Goal: Information Seeking & Learning: Compare options

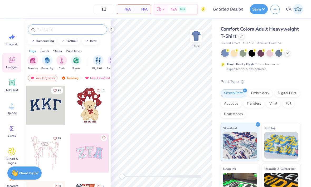
click at [40, 28] on input "text" at bounding box center [69, 29] width 67 height 5
type input "Sweat shorts"
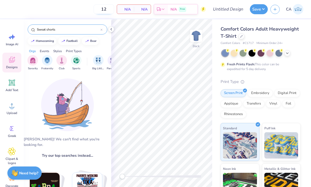
click at [105, 7] on input "12" at bounding box center [104, 8] width 21 height 9
click at [102, 30] on icon at bounding box center [101, 30] width 2 height 2
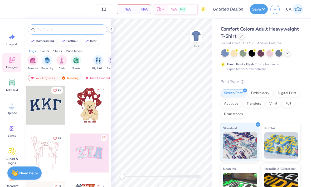
click at [301, 11] on img at bounding box center [298, 9] width 11 height 11
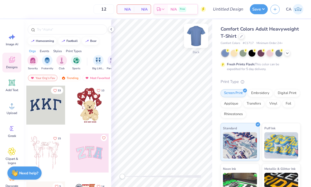
click at [200, 33] on img at bounding box center [196, 35] width 21 height 21
click at [201, 39] on img at bounding box center [196, 35] width 21 height 21
click at [241, 37] on div at bounding box center [242, 36] width 6 height 6
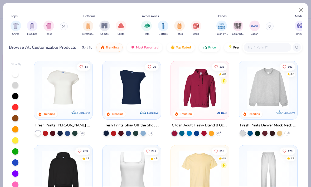
click at [247, 28] on div "Fresh Prints Comfort Colors Gildan" at bounding box center [248, 28] width 66 height 20
click at [103, 28] on div "filter for Shorts" at bounding box center [104, 25] width 11 height 11
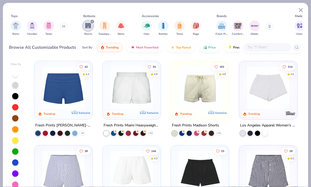
click at [133, 1] on div "Tops Shirts Hoodies Tanks Bottoms Shorts Sweatpants Skirts Accessories Hats Bot…" at bounding box center [155, 93] width 311 height 187
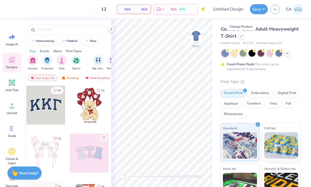
click at [267, 29] on span "Comfort Colors Adult Heavyweight T-Shirt" at bounding box center [260, 32] width 78 height 13
click at [243, 36] on div at bounding box center [242, 36] width 6 height 6
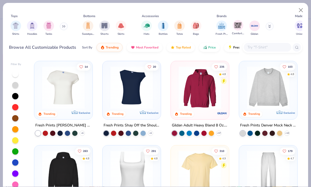
click at [238, 36] on span "Comfort Colors" at bounding box center [238, 34] width 12 height 4
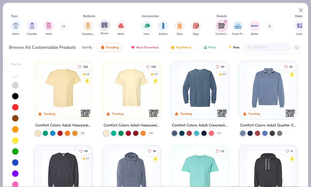
click at [107, 28] on img "filter for Shorts" at bounding box center [105, 25] width 6 height 6
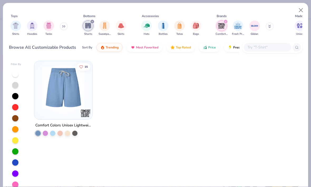
click at [228, 22] on div "filter for Comfort Colors" at bounding box center [225, 21] width 5 height 5
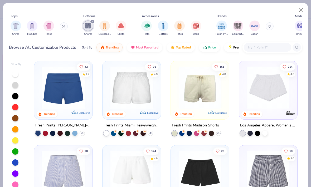
click at [214, 96] on img at bounding box center [200, 87] width 48 height 42
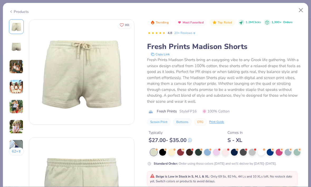
click at [15, 87] on img at bounding box center [16, 87] width 14 height 14
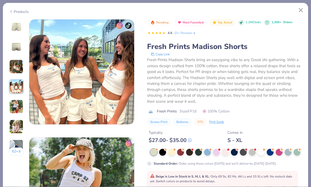
click at [15, 112] on img at bounding box center [16, 107] width 14 height 14
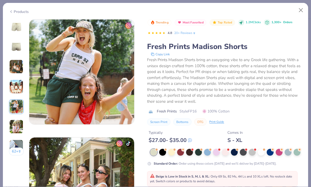
click at [17, 149] on button "62 +" at bounding box center [16, 152] width 15 height 8
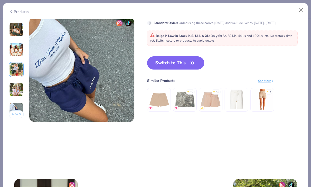
scroll to position [698, 0]
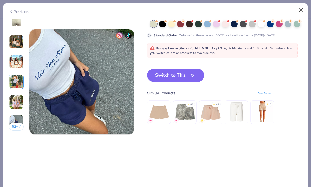
click at [301, 10] on button "Close" at bounding box center [301, 10] width 10 height 10
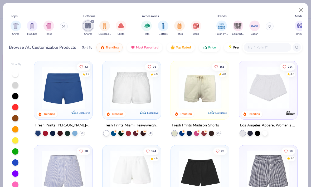
click at [197, 103] on img at bounding box center [200, 87] width 48 height 42
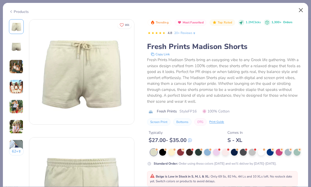
click at [303, 11] on button "Close" at bounding box center [301, 10] width 10 height 10
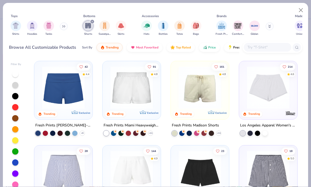
click at [216, 86] on img at bounding box center [200, 87] width 48 height 42
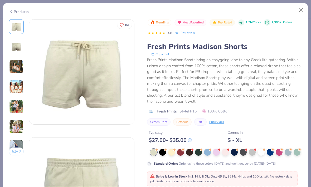
click at [210, 93] on div "Fresh Prints Madison Shorts bring an easygoing vibe to any Greek life gathering…" at bounding box center [224, 80] width 155 height 47
click at [299, 10] on button "Close" at bounding box center [301, 10] width 10 height 10
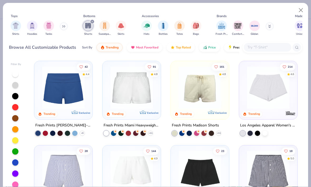
click at [95, 18] on div "Shorts Sweatpants Skirts" at bounding box center [104, 28] width 47 height 20
click at [92, 23] on icon "filter for Shorts" at bounding box center [92, 22] width 2 height 2
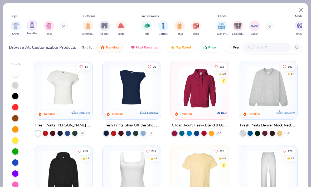
click at [27, 25] on div "filter for Hoodies" at bounding box center [32, 25] width 11 height 11
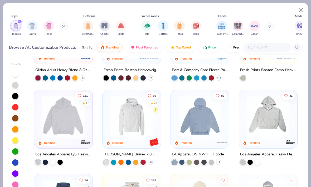
scroll to position [56, 0]
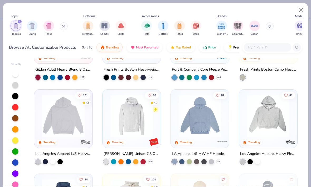
click at [43, 121] on img at bounding box center [64, 116] width 48 height 42
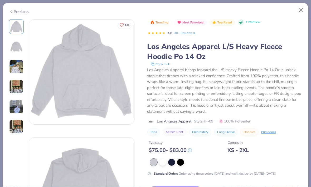
click at [19, 65] on img at bounding box center [16, 67] width 14 height 14
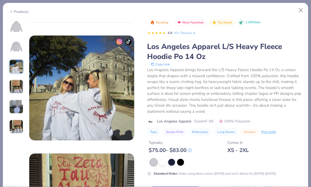
scroll to position [236, 0]
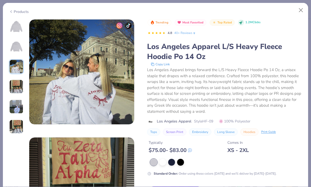
click at [14, 84] on img at bounding box center [16, 87] width 14 height 14
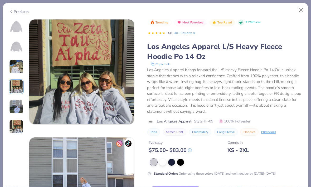
click at [16, 100] on img at bounding box center [16, 107] width 14 height 14
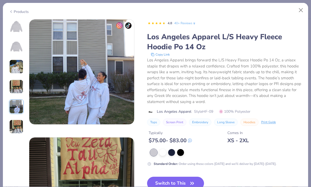
click at [16, 122] on img at bounding box center [16, 127] width 14 height 14
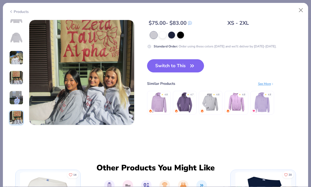
scroll to position [591, 0]
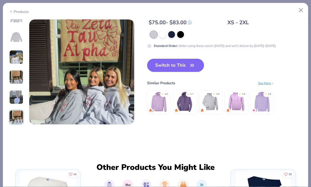
click at [21, 43] on img at bounding box center [16, 37] width 13 height 13
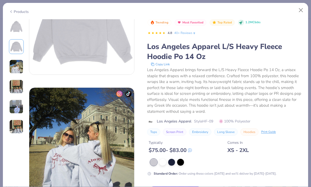
scroll to position [118, 0]
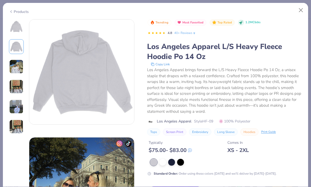
click at [15, 29] on img at bounding box center [16, 26] width 13 height 13
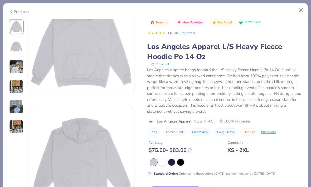
scroll to position [0, 0]
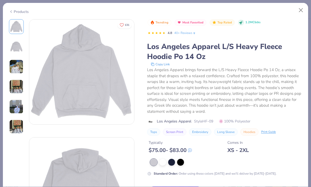
click at [12, 51] on img at bounding box center [16, 46] width 13 height 13
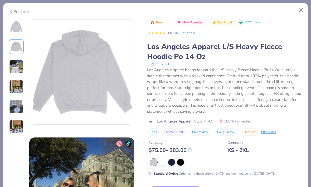
click at [14, 62] on img at bounding box center [16, 67] width 14 height 14
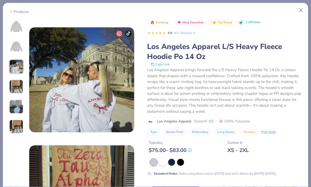
scroll to position [236, 0]
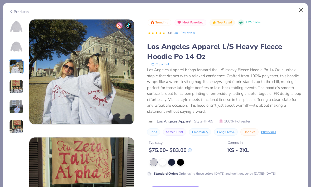
click at [298, 13] on button "Close" at bounding box center [301, 10] width 10 height 10
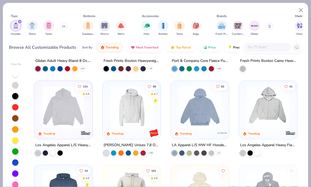
scroll to position [66, 0]
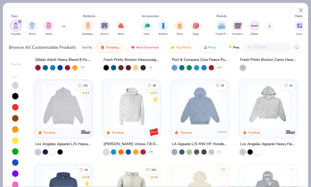
click at [213, 125] on img at bounding box center [200, 106] width 48 height 42
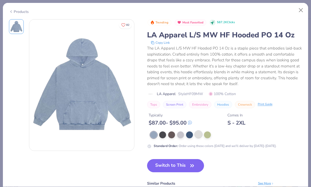
click at [199, 135] on div at bounding box center [198, 134] width 7 height 7
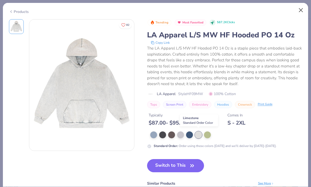
click at [302, 9] on button "Close" at bounding box center [301, 10] width 10 height 10
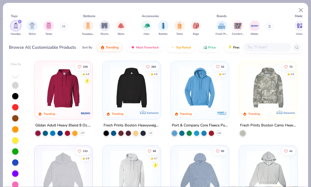
click at [137, 103] on img at bounding box center [132, 87] width 48 height 42
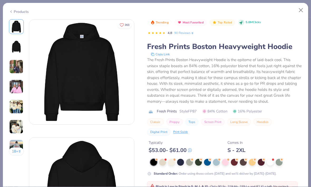
click at [15, 86] on img at bounding box center [16, 87] width 14 height 14
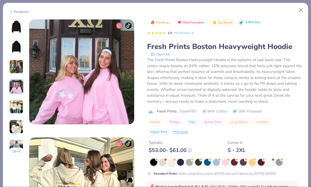
click at [16, 109] on img at bounding box center [16, 107] width 14 height 14
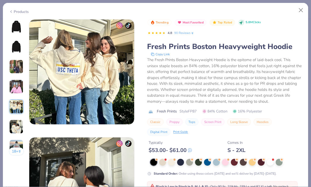
click at [15, 125] on img at bounding box center [16, 127] width 14 height 14
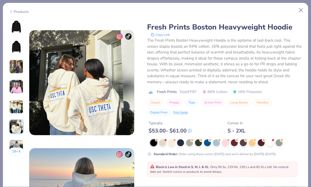
scroll to position [591, 0]
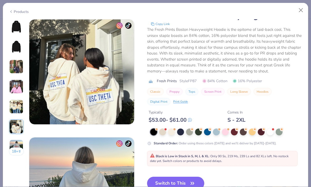
click at [18, 83] on img at bounding box center [16, 87] width 14 height 14
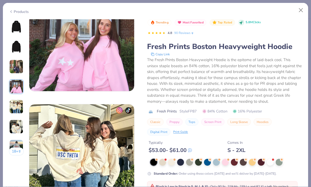
scroll to position [354, 0]
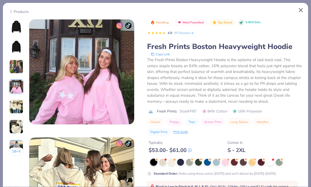
click at [300, 10] on button "Close" at bounding box center [301, 10] width 10 height 10
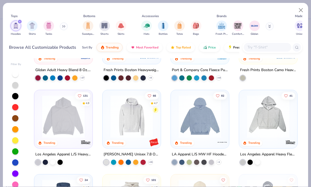
scroll to position [57, 0]
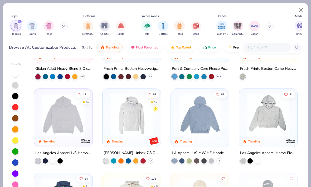
click at [50, 117] on img at bounding box center [64, 115] width 48 height 42
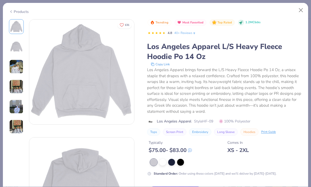
click at [16, 104] on img at bounding box center [16, 107] width 14 height 14
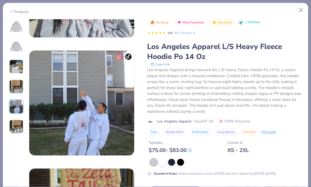
scroll to position [472, 0]
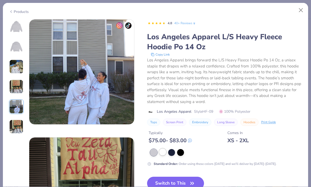
click at [165, 153] on div at bounding box center [162, 152] width 7 height 7
click at [165, 151] on div at bounding box center [162, 152] width 7 height 7
click at [165, 152] on div at bounding box center [162, 152] width 7 height 7
click at [175, 155] on div at bounding box center [171, 152] width 7 height 7
click at [163, 153] on div at bounding box center [162, 152] width 7 height 7
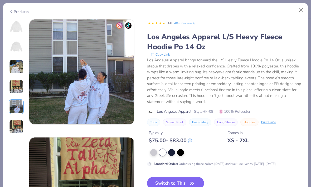
click at [19, 27] on img at bounding box center [16, 26] width 13 height 13
